Goal: Ask a question: Seek information or help from site administrators or community

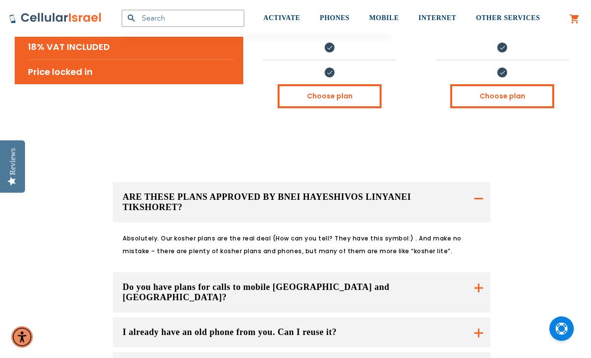
scroll to position [575, 0]
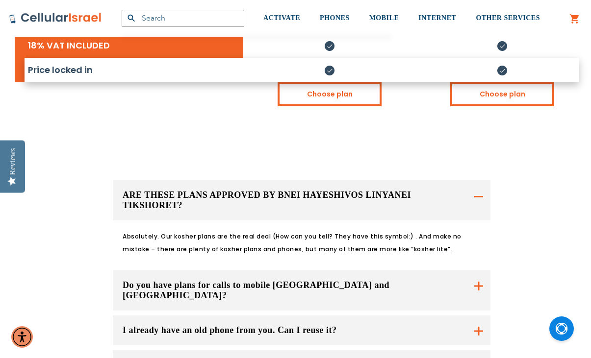
click at [495, 58] on li at bounding box center [501, 69] width 133 height 23
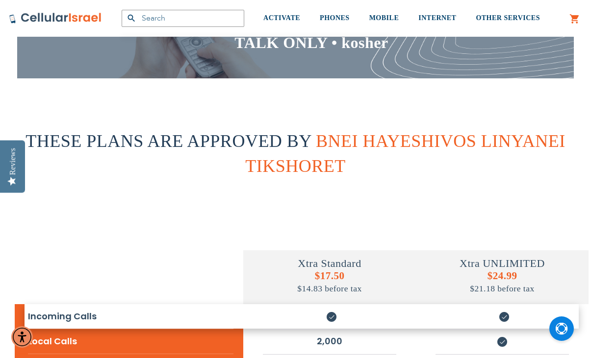
click at [502, 314] on h5 at bounding box center [504, 316] width 150 height 21
click at [501, 315] on h5 at bounding box center [504, 316] width 150 height 21
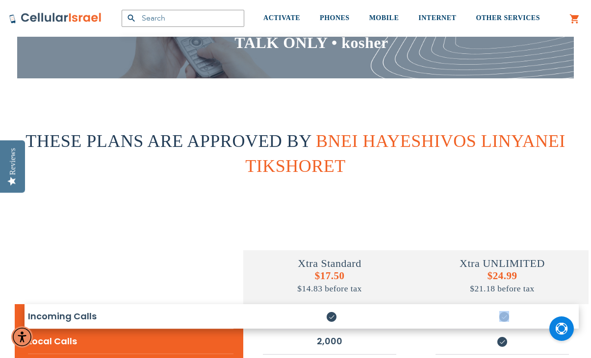
click at [501, 314] on h5 at bounding box center [504, 316] width 150 height 21
click at [502, 295] on div "Xtra UNLIMITED $24.99 $21.18 before tax" at bounding box center [502, 278] width 173 height 54
click at [501, 286] on span "$21.18 before tax" at bounding box center [502, 289] width 64 height 10
click at [500, 284] on span "$21.18 before tax" at bounding box center [502, 289] width 64 height 10
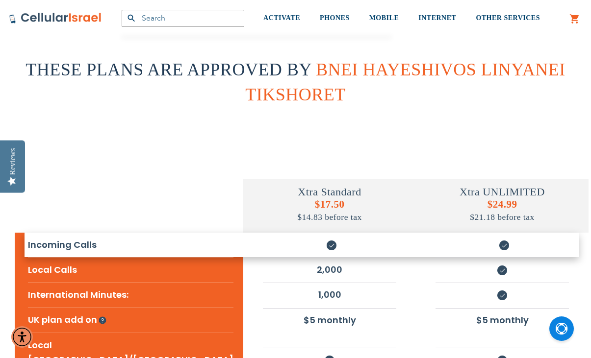
scroll to position [236, 0]
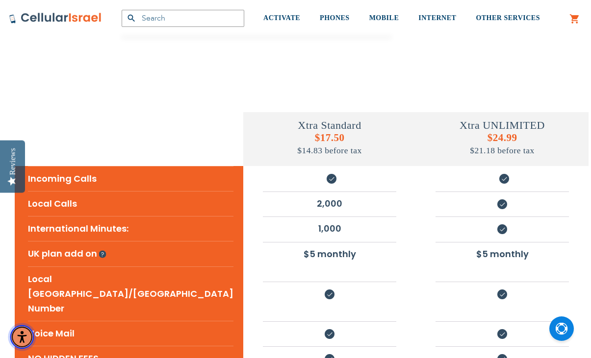
click at [21, 337] on img "Accessibility Menu" at bounding box center [22, 338] width 24 height 24
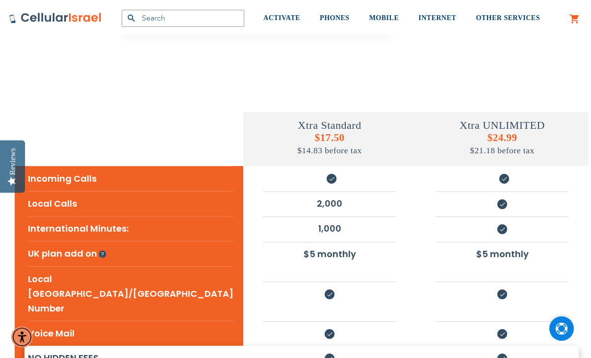
click at [561, 334] on img "Open Chat" at bounding box center [562, 329] width 12 height 12
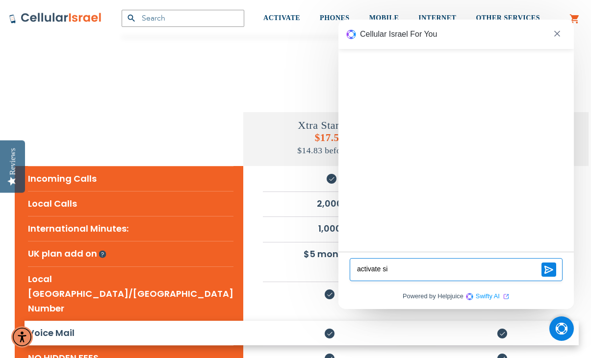
type textarea "activate sim"
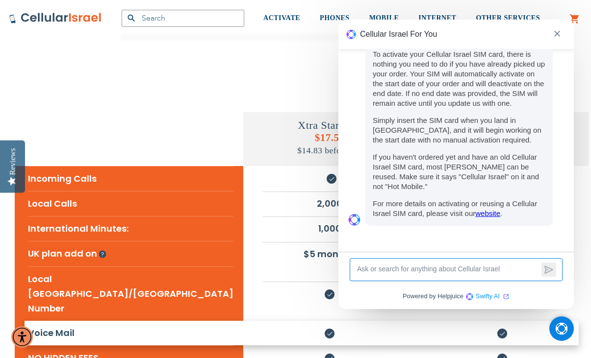
scroll to position [74, 0]
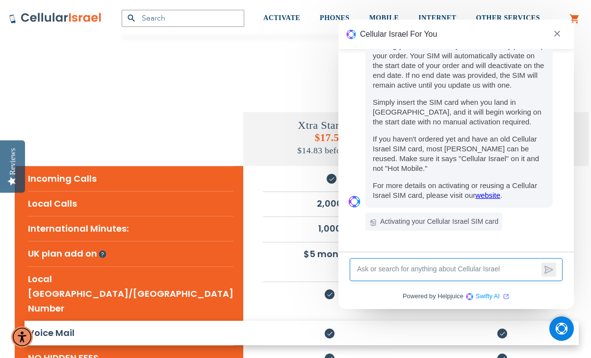
click at [493, 195] on link "website" at bounding box center [487, 195] width 25 height 8
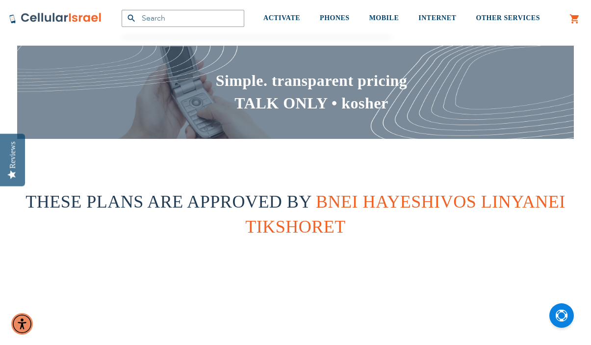
scroll to position [221, 0]
